Goal: Find specific page/section: Find specific page/section

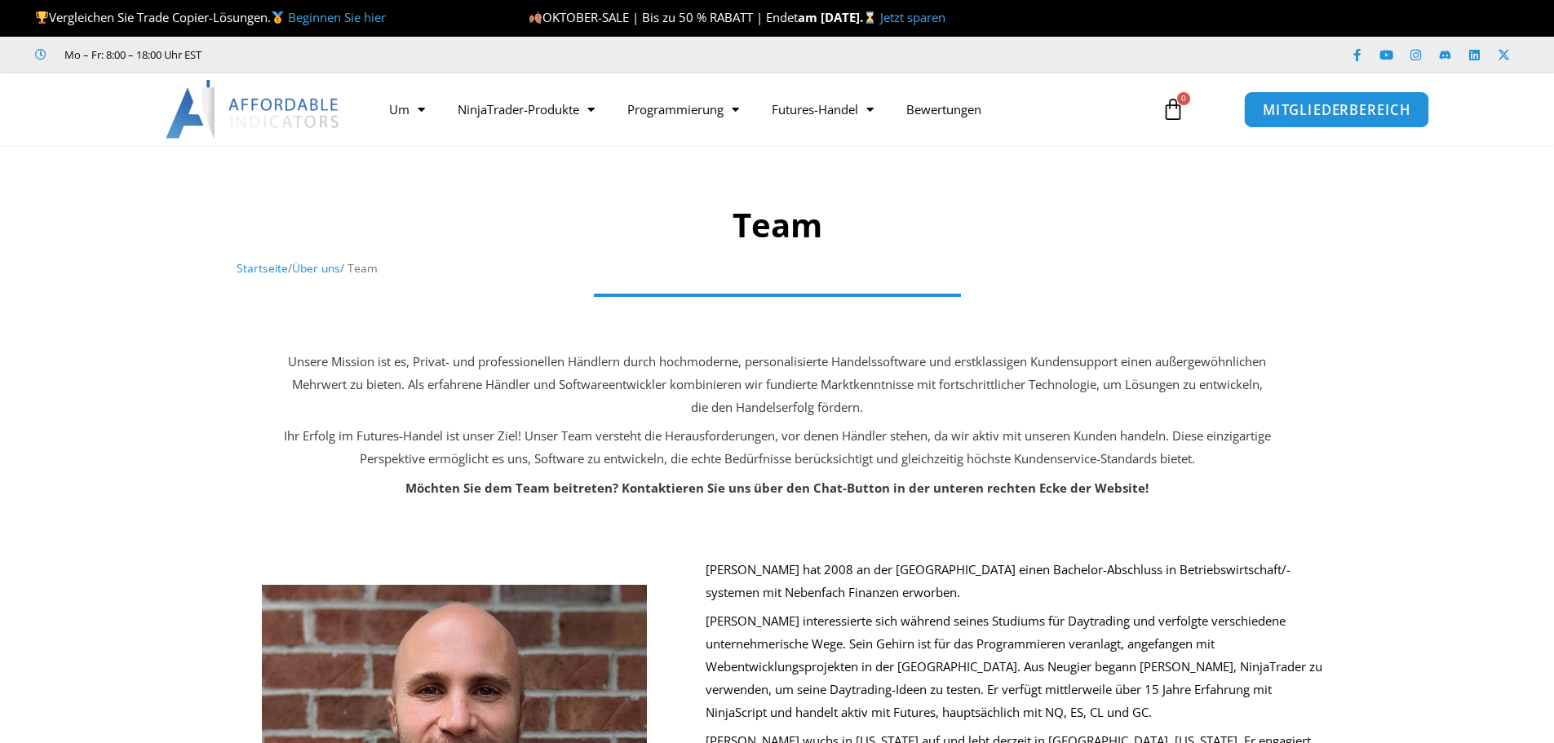
click at [1343, 115] on font "MITGLIEDERBEREICH" at bounding box center [1336, 108] width 148 height 18
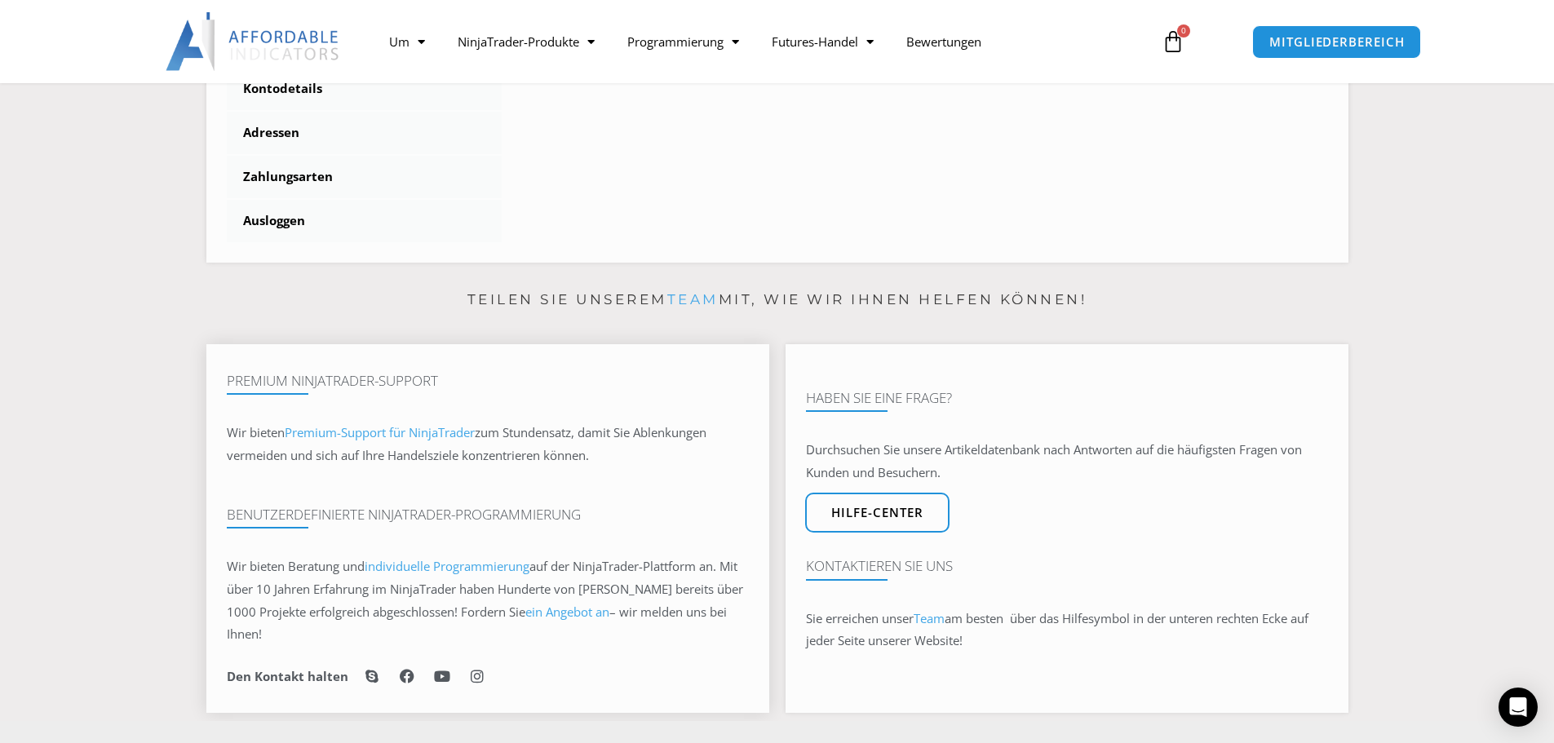
scroll to position [816, 0]
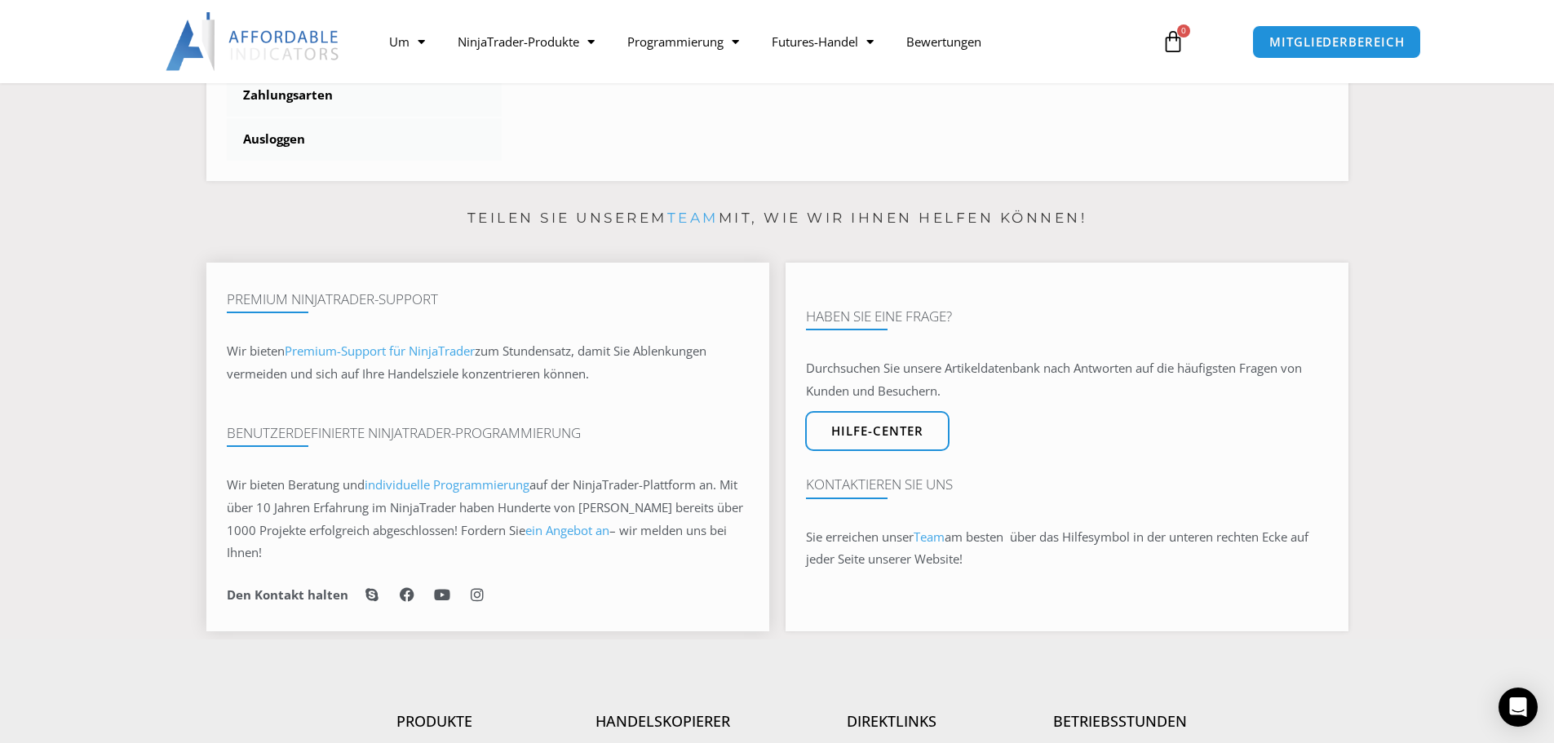
click at [399, 356] on font "Premium-Support für NinjaTrader" at bounding box center [380, 351] width 190 height 16
